Goal: Check status: Check status

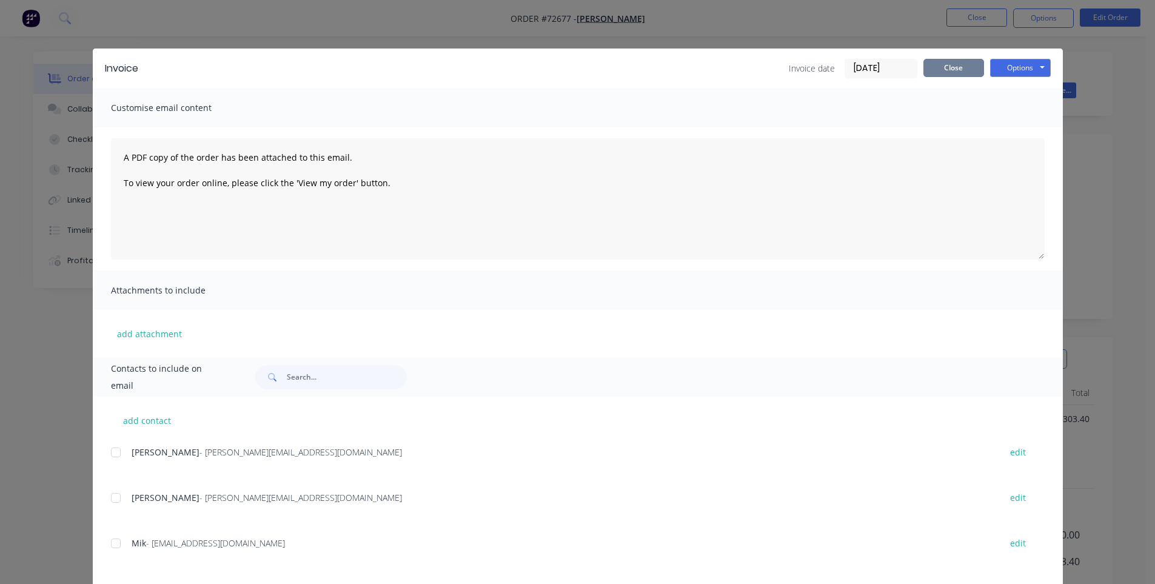
click at [944, 70] on button "Close" at bounding box center [953, 68] width 61 height 18
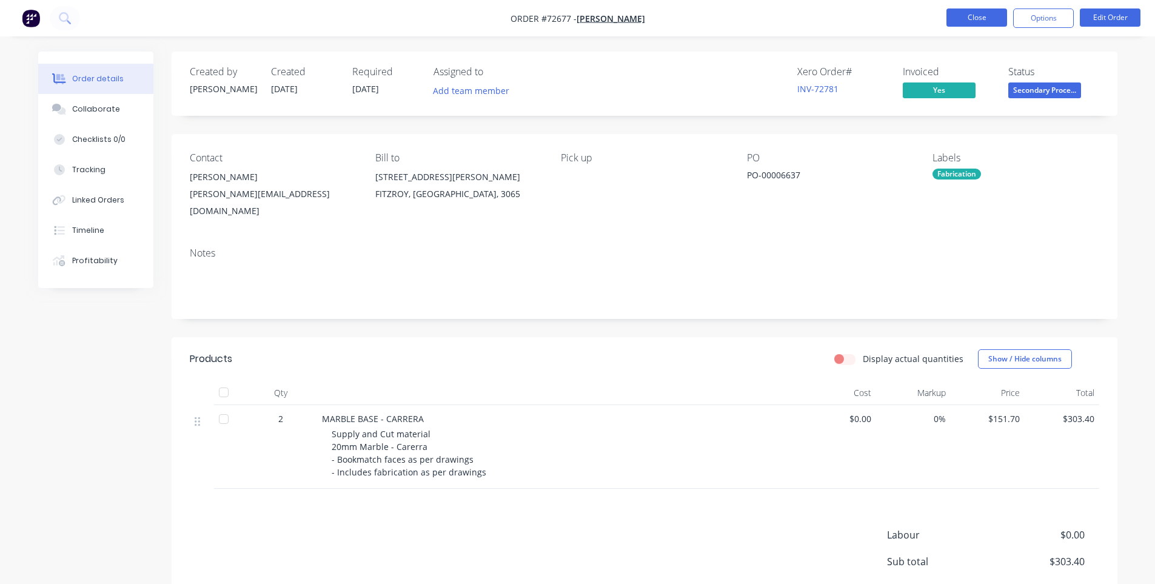
click at [988, 16] on button "Close" at bounding box center [976, 17] width 61 height 18
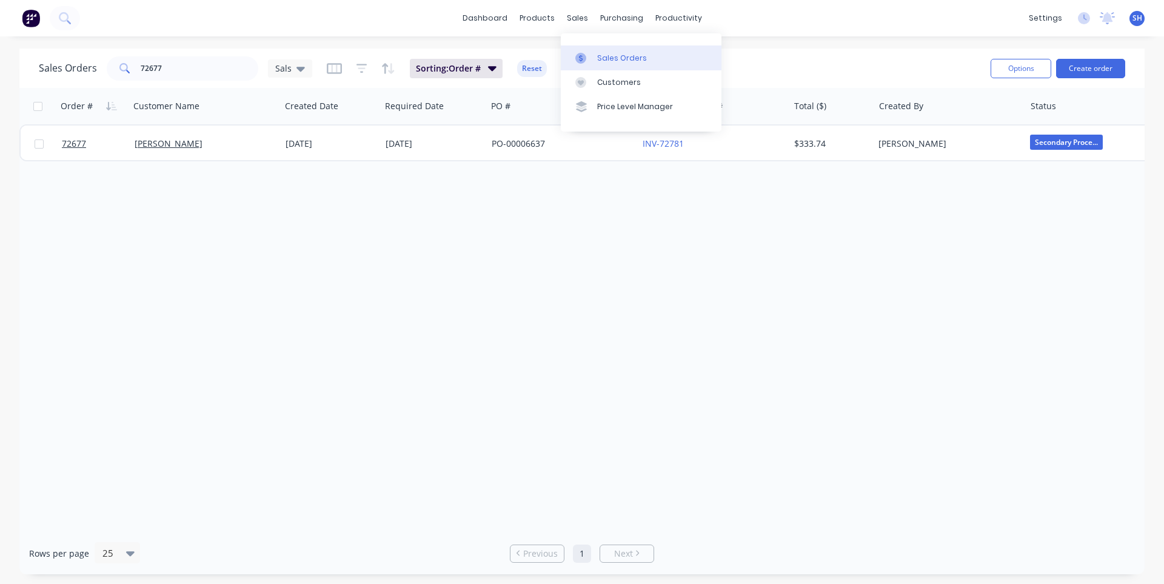
click at [613, 63] on div "Sales Orders" at bounding box center [622, 58] width 50 height 11
drag, startPoint x: 174, startPoint y: 65, endPoint x: 129, endPoint y: 65, distance: 44.8
click at [129, 65] on div "72677" at bounding box center [183, 68] width 152 height 24
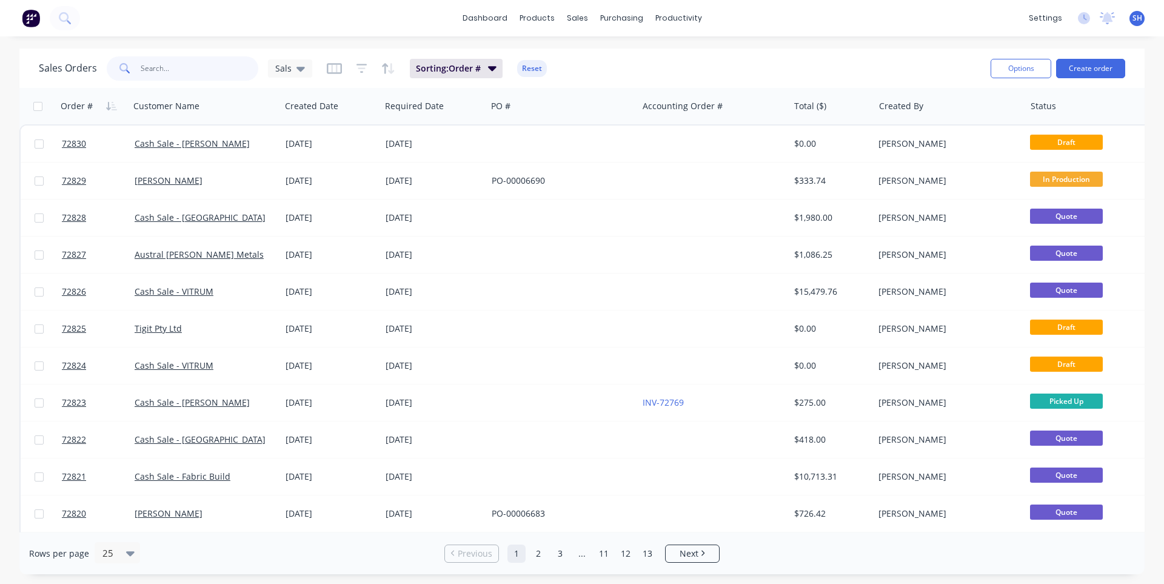
click at [143, 75] on input "text" at bounding box center [200, 68] width 118 height 24
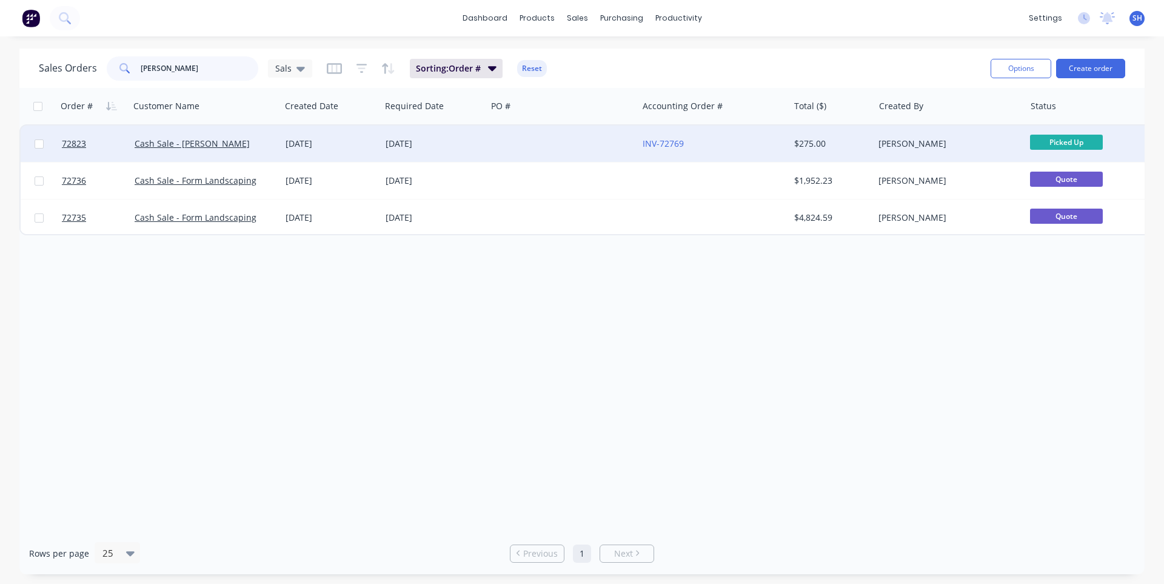
type input "[PERSON_NAME]"
click at [439, 152] on div "[DATE]" at bounding box center [434, 143] width 106 height 36
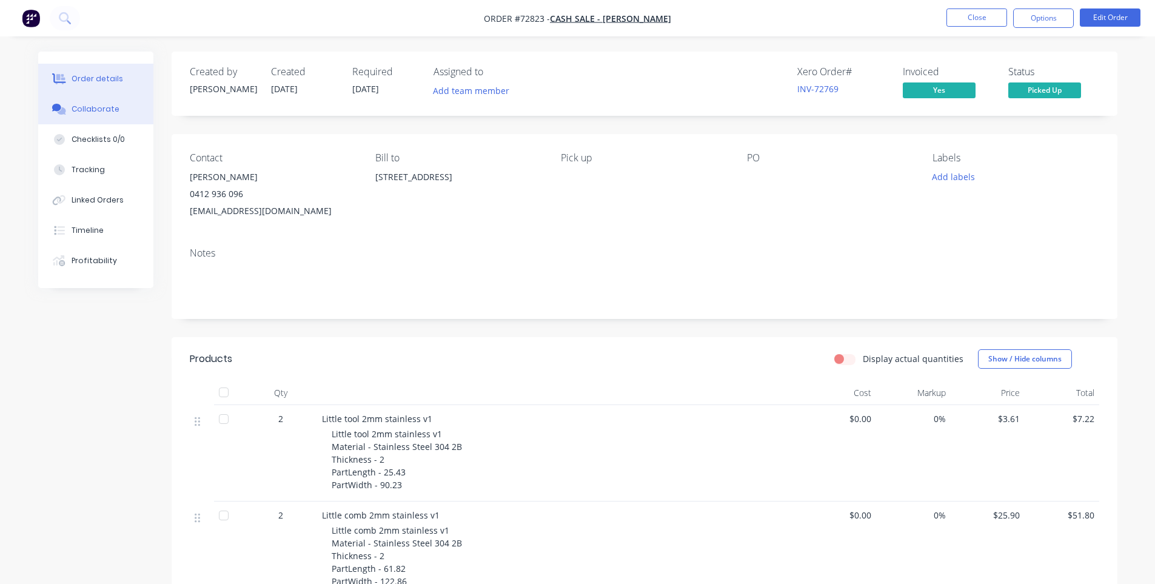
click at [92, 114] on div "Collaborate" at bounding box center [96, 109] width 48 height 11
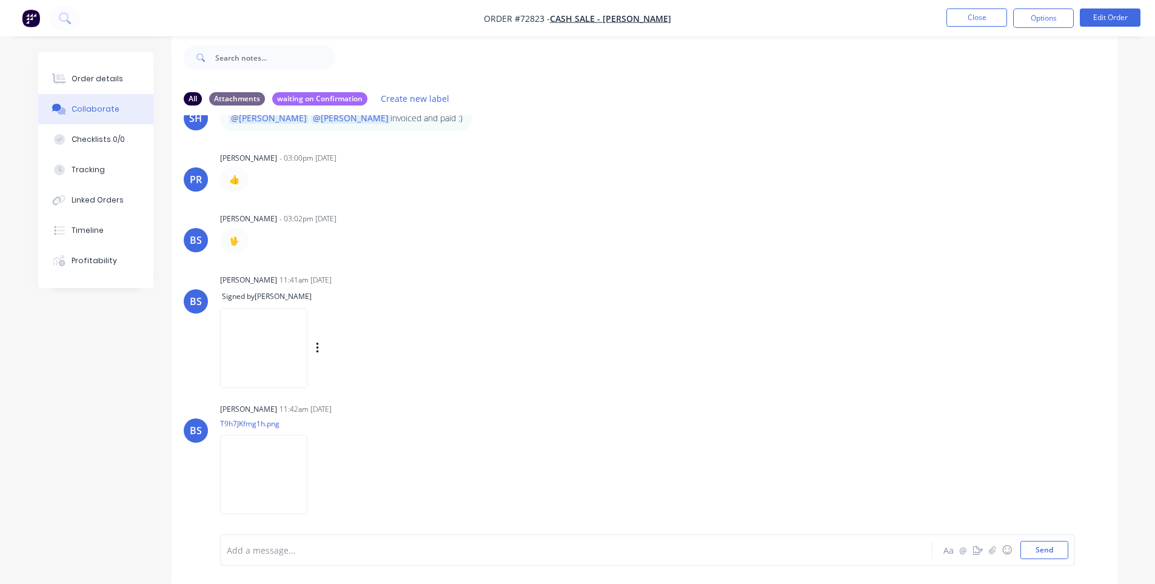
scroll to position [50, 0]
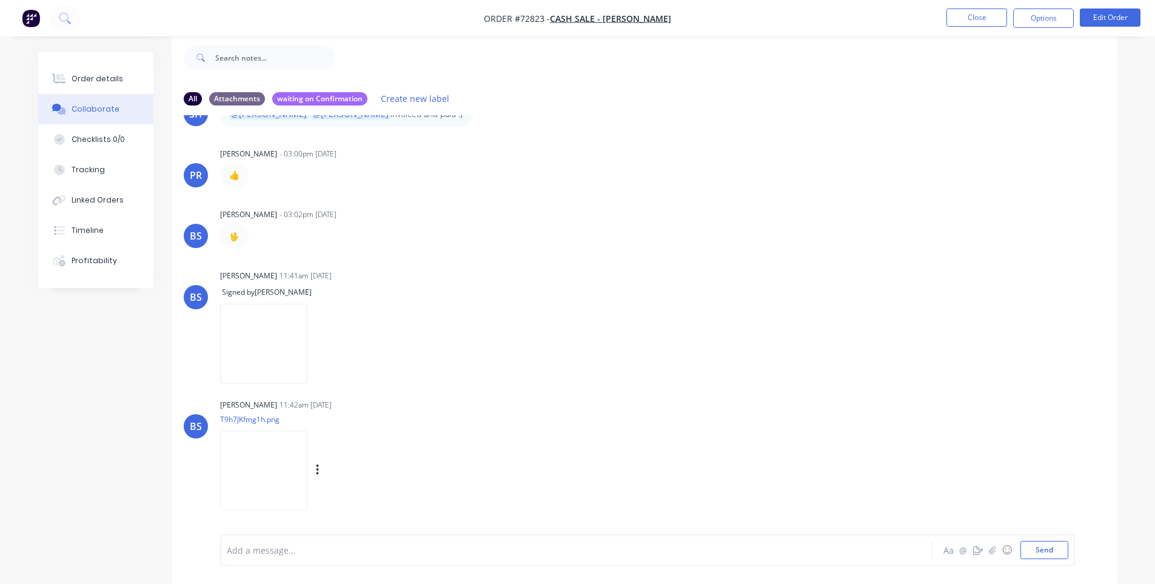
click at [300, 476] on img at bounding box center [263, 469] width 87 height 79
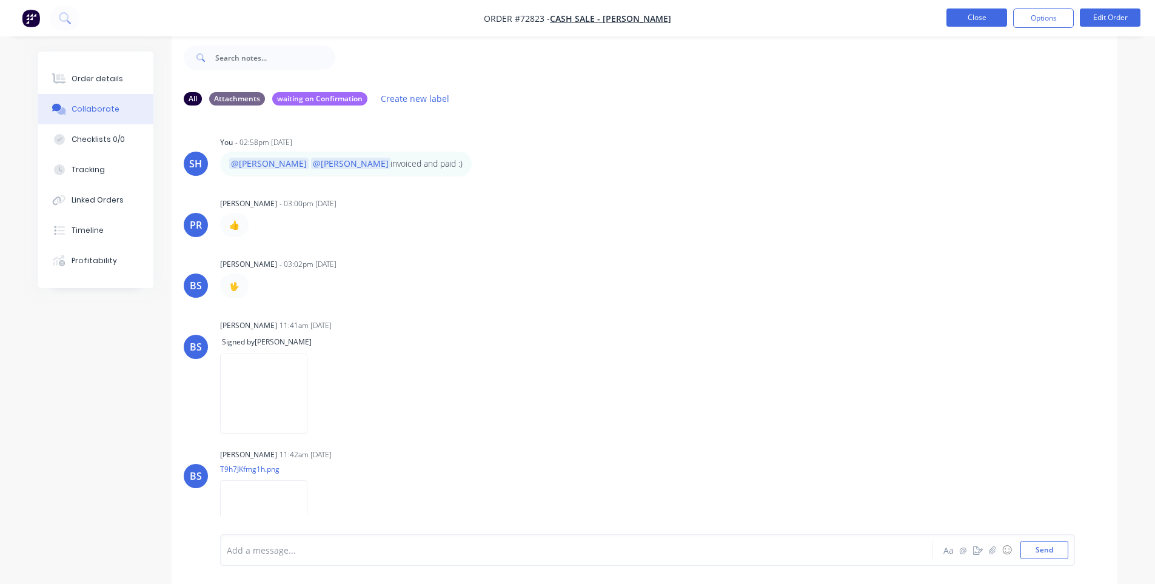
click at [971, 21] on button "Close" at bounding box center [976, 17] width 61 height 18
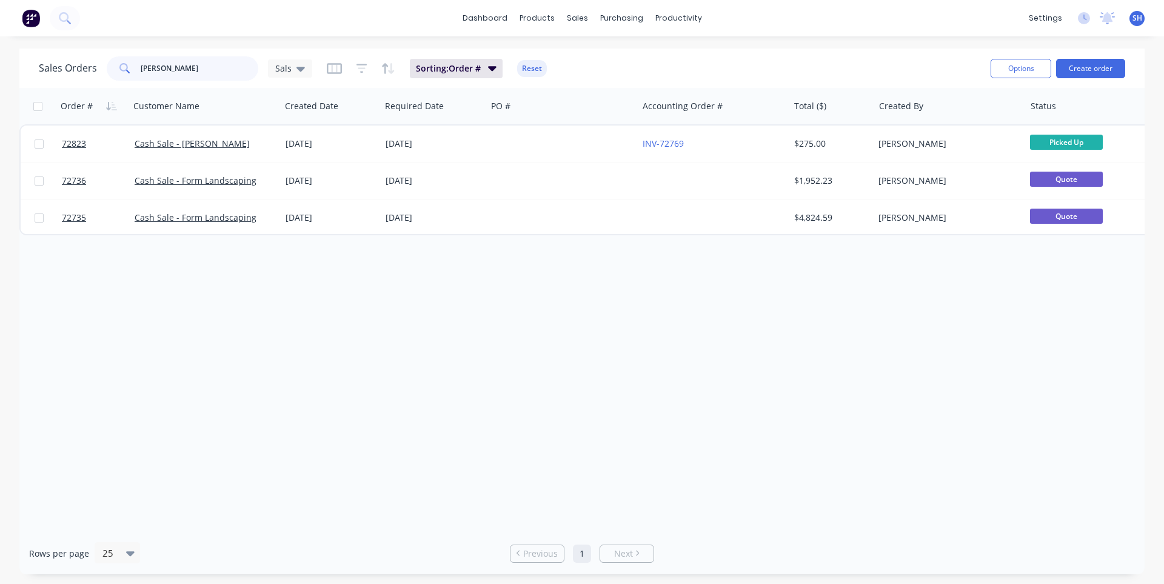
drag, startPoint x: 127, startPoint y: 78, endPoint x: 119, endPoint y: 80, distance: 8.7
click at [119, 80] on div "[PERSON_NAME]" at bounding box center [183, 68] width 152 height 24
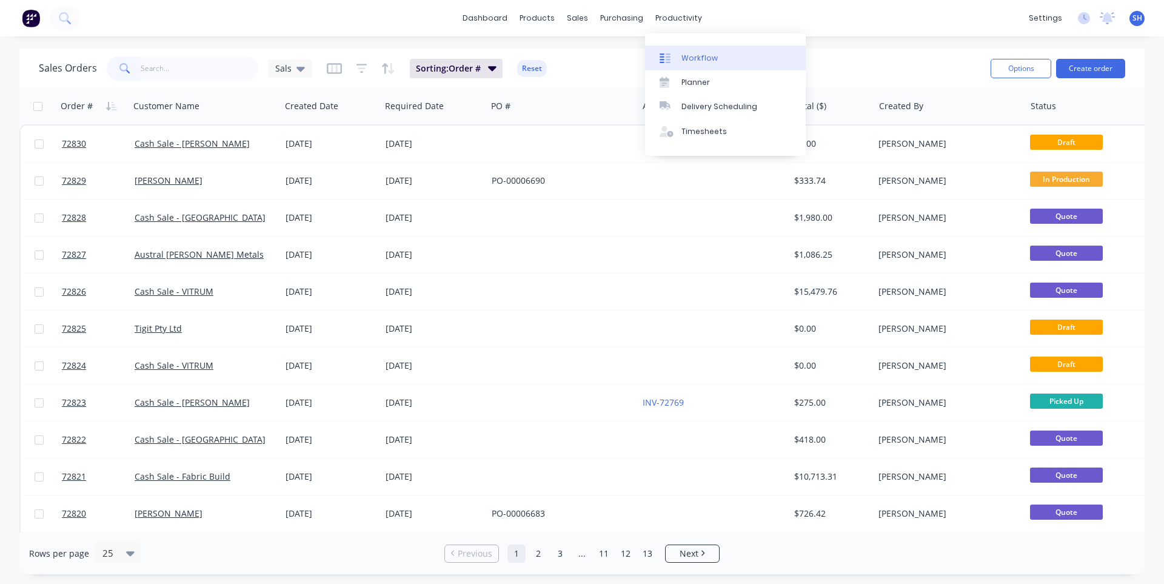
click at [698, 52] on link "Workflow" at bounding box center [725, 57] width 161 height 24
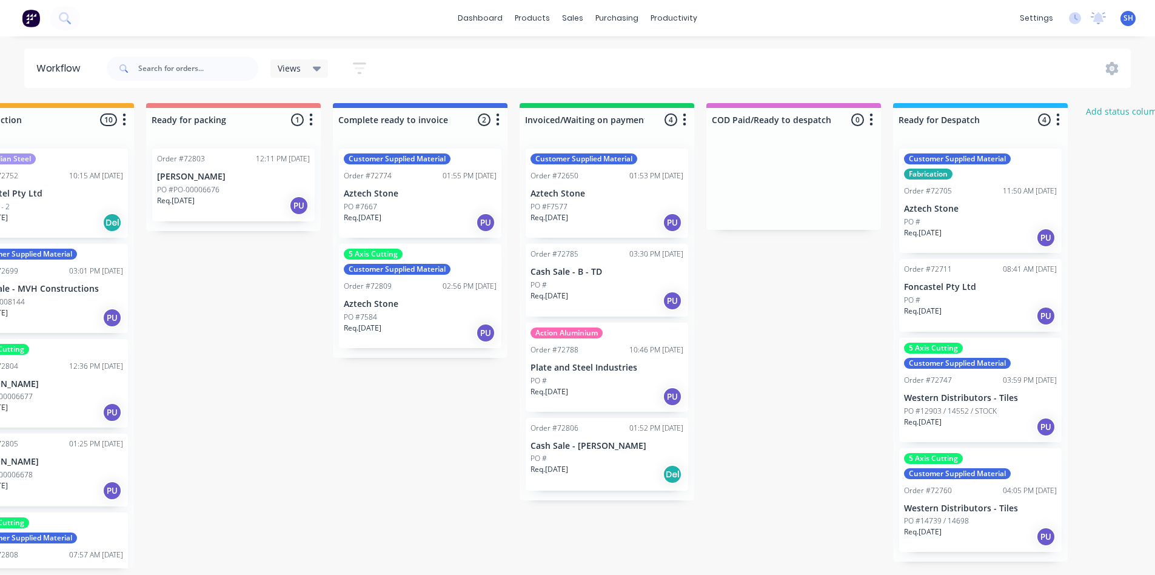
scroll to position [0, 813]
click at [214, 181] on p "[PERSON_NAME]" at bounding box center [233, 177] width 153 height 10
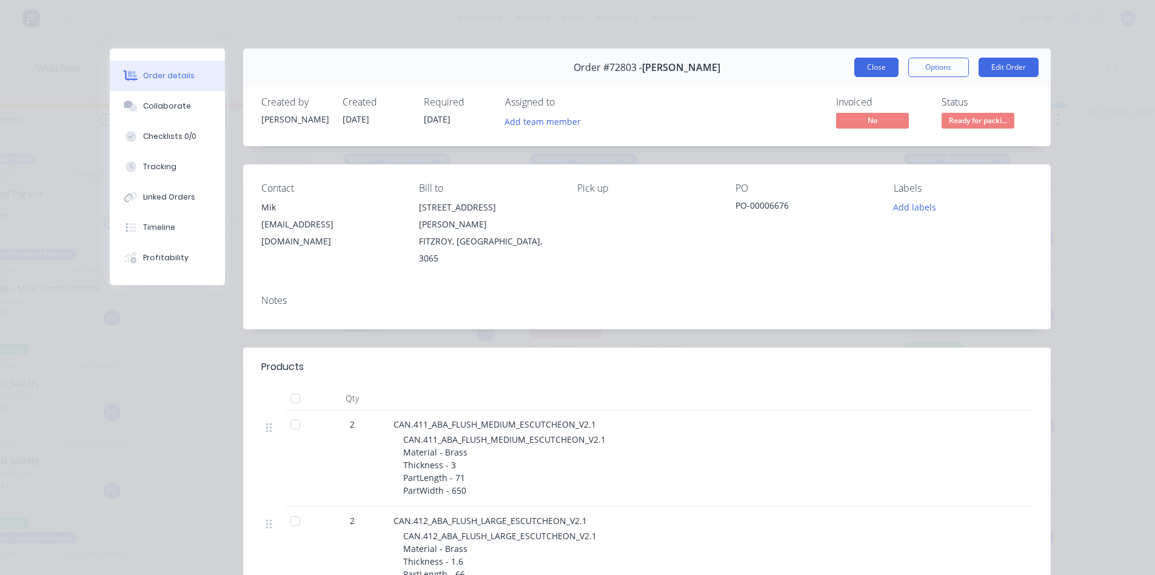
click at [854, 75] on button "Close" at bounding box center [876, 67] width 44 height 19
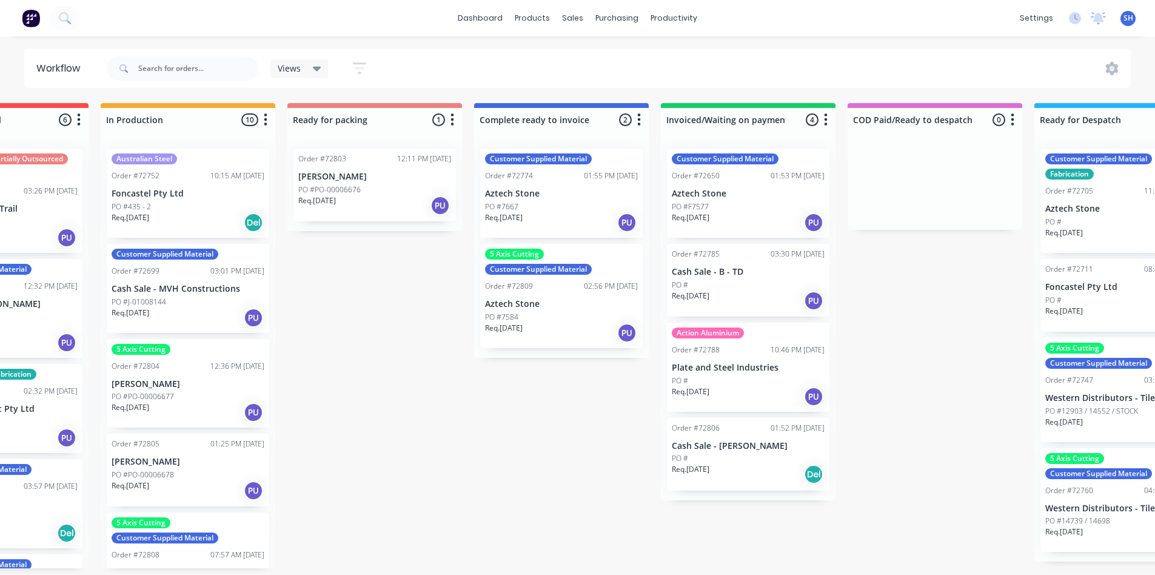
scroll to position [0, 670]
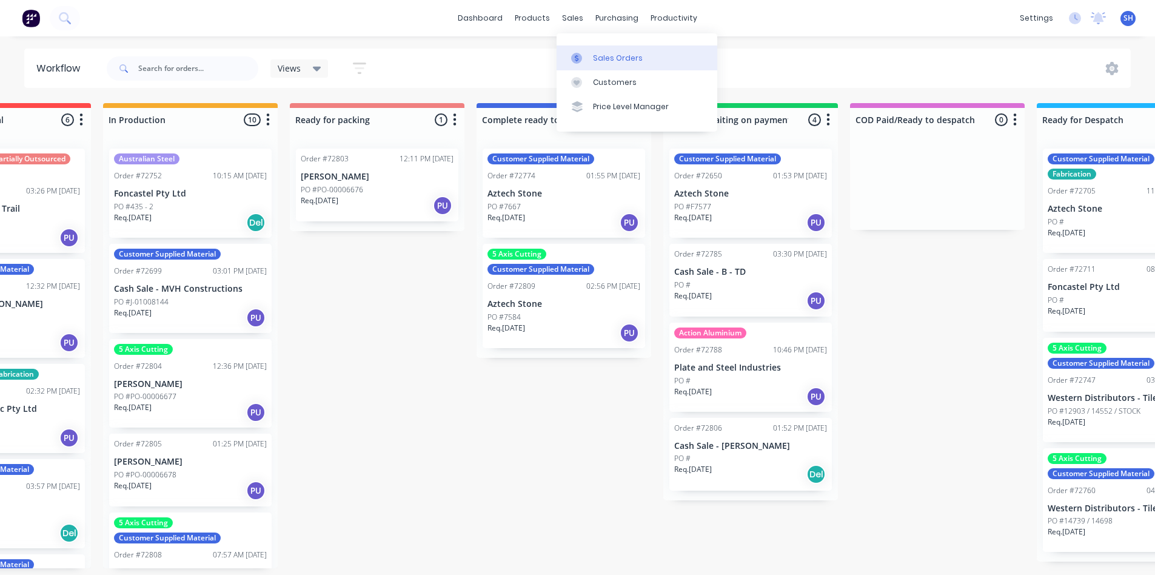
click at [593, 58] on div "Sales Orders" at bounding box center [618, 58] width 50 height 11
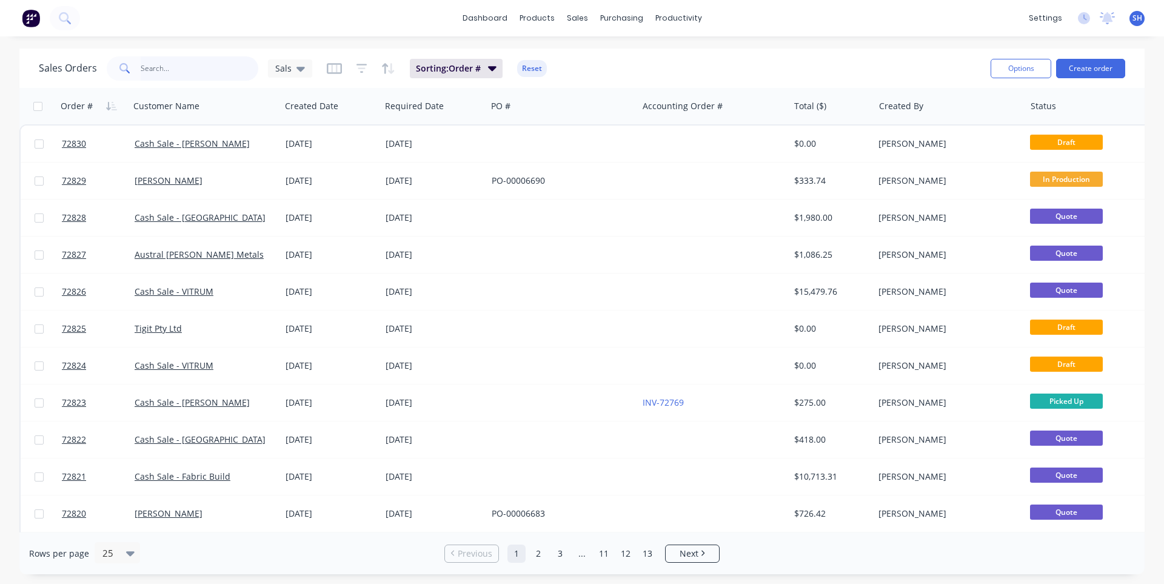
click at [176, 71] on input "text" at bounding box center [200, 68] width 118 height 24
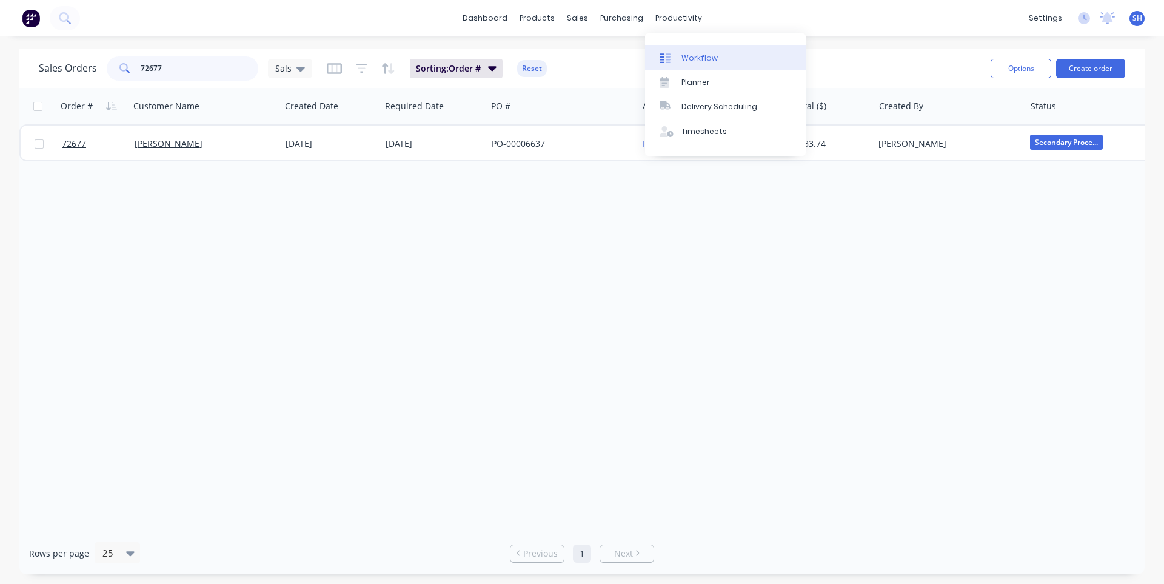
type input "72677"
click at [696, 58] on div "Workflow" at bounding box center [699, 58] width 36 height 11
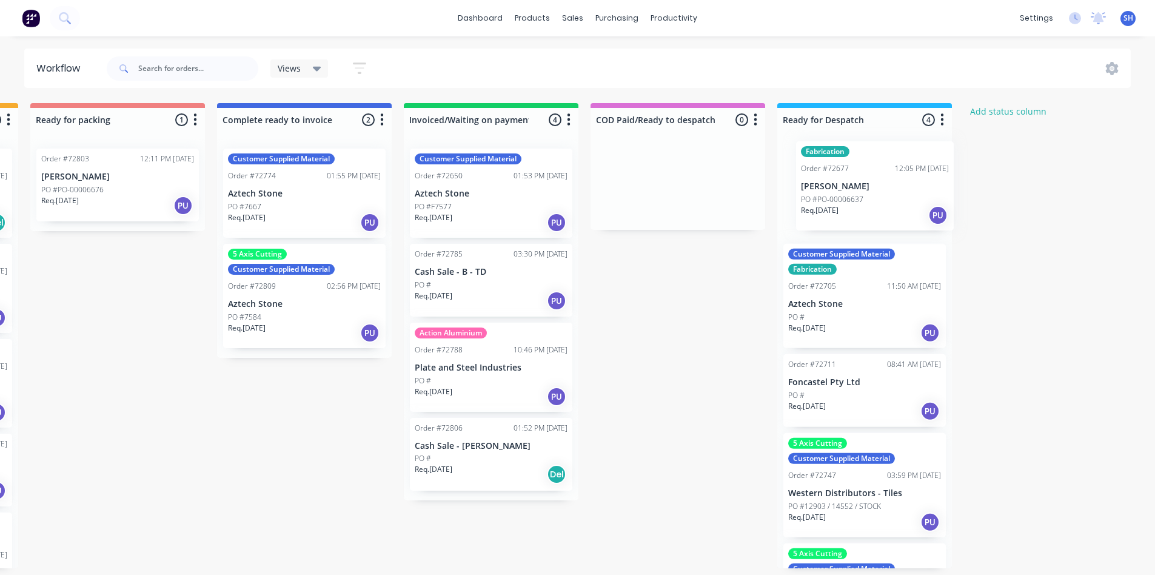
scroll to position [0, 936]
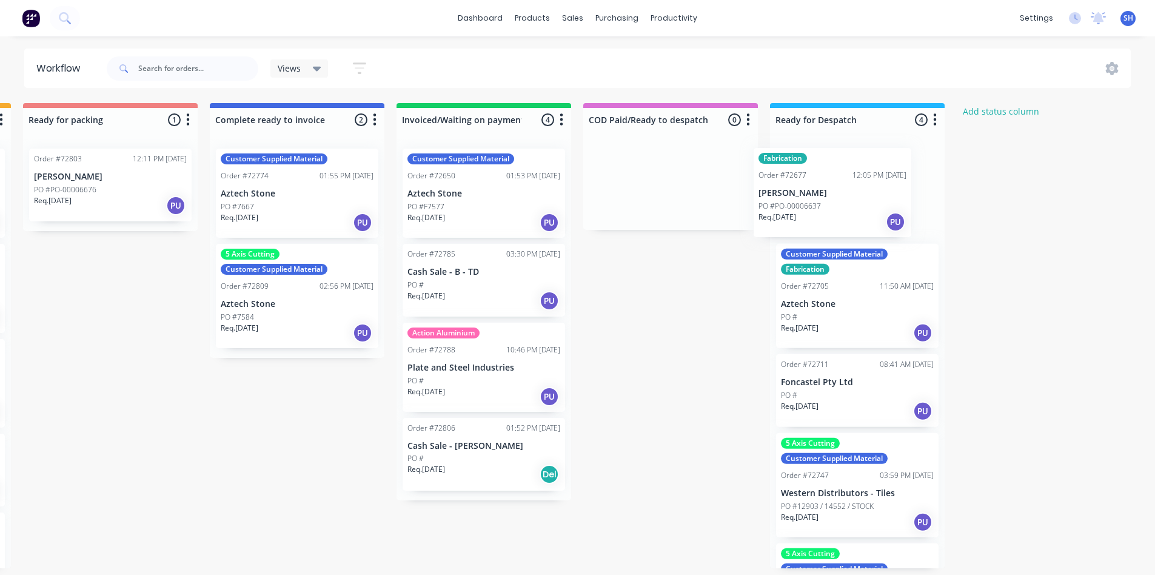
drag, startPoint x: 276, startPoint y: 219, endPoint x: 816, endPoint y: 218, distance: 539.4
click at [816, 218] on div "Submitted 0 Status colour #273444 hex #273444 Save Cancel Summaries Total order…" at bounding box center [153, 335] width 2197 height 465
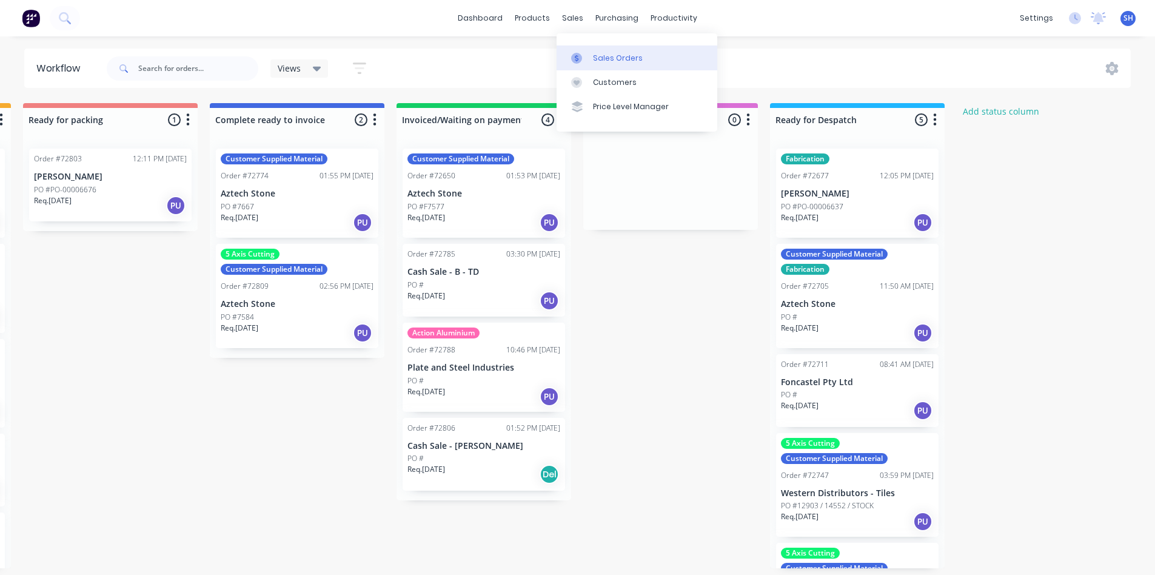
click at [601, 65] on link "Sales Orders" at bounding box center [636, 57] width 161 height 24
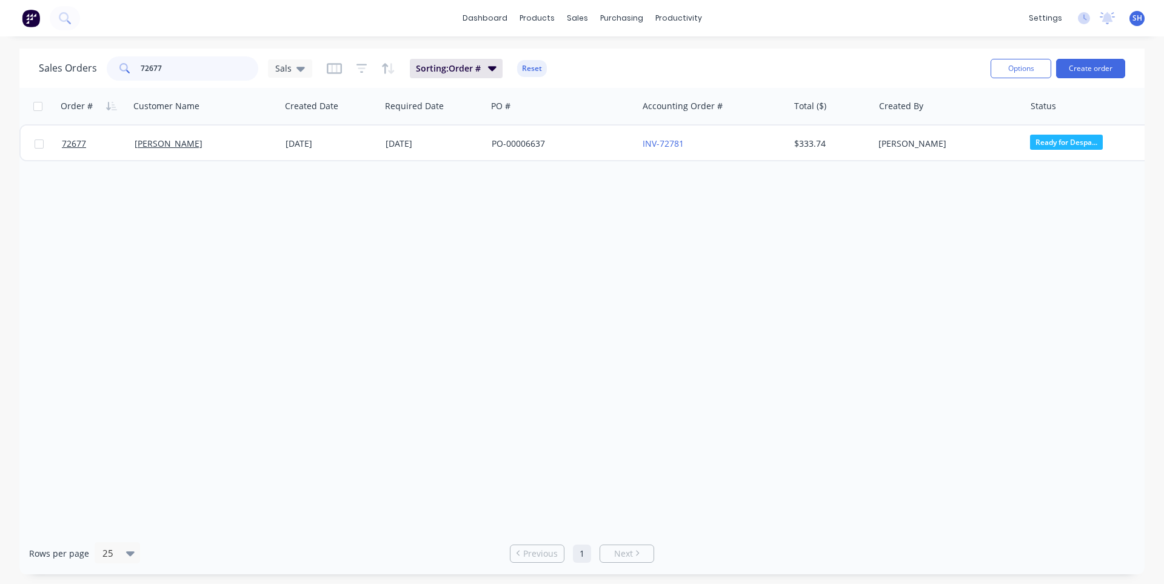
drag, startPoint x: 181, startPoint y: 69, endPoint x: 120, endPoint y: 72, distance: 61.3
click at [121, 72] on div "72677" at bounding box center [183, 68] width 152 height 24
